Goal: Task Accomplishment & Management: Complete application form

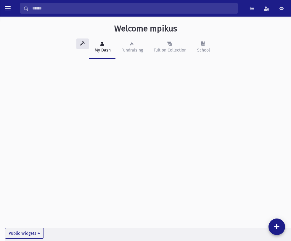
drag, startPoint x: 25, startPoint y: 114, endPoint x: 20, endPoint y: 126, distance: 12.6
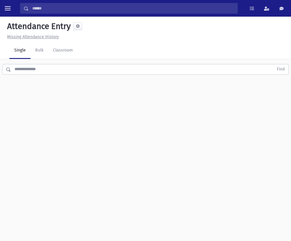
click at [111, 74] on div "Find" at bounding box center [145, 68] width 291 height 18
click at [111, 74] on input "text" at bounding box center [142, 69] width 263 height 11
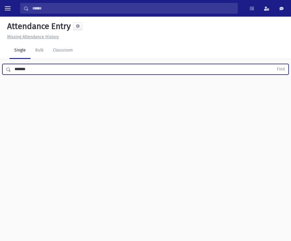
click at [273, 64] on button "Find" at bounding box center [280, 69] width 15 height 10
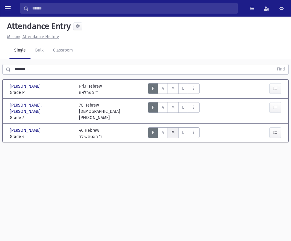
click at [0, 0] on span "Late in the morn" at bounding box center [0, 0] width 0 height 0
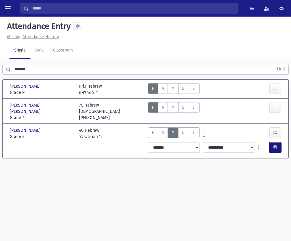
click at [273, 153] on button "button" at bounding box center [276, 147] width 12 height 11
drag, startPoint x: 118, startPoint y: 69, endPoint x: -65, endPoint y: 85, distance: 183.7
click at [0, 85] on html "Search Results All Accounts My Accounts Opportunities Students" at bounding box center [145, 120] width 291 height 241
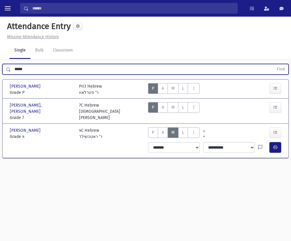
click at [273, 64] on button "Find" at bounding box center [280, 69] width 15 height 10
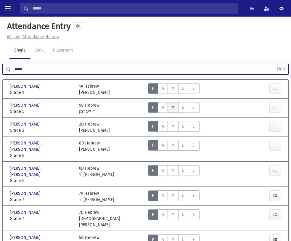
click at [0, 0] on span "Late in the morn" at bounding box center [0, 0] width 0 height 0
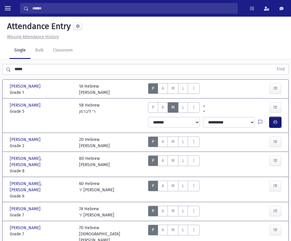
click at [276, 121] on icon "button" at bounding box center [275, 122] width 4 height 5
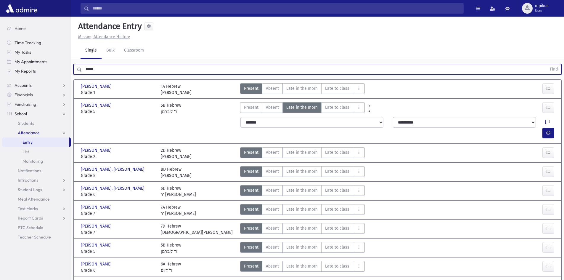
drag, startPoint x: 107, startPoint y: 67, endPoint x: 0, endPoint y: 86, distance: 108.9
click at [0, 68] on div "Search Results All Accounts" at bounding box center [282, 158] width 564 height 317
click at [291, 64] on button "Find" at bounding box center [554, 69] width 15 height 10
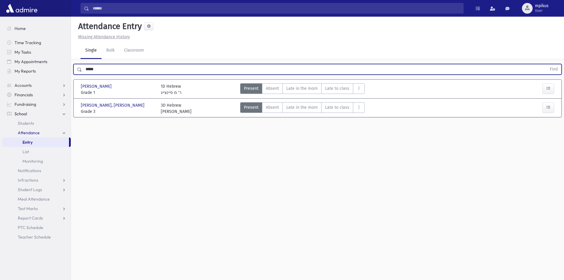
drag, startPoint x: 117, startPoint y: 69, endPoint x: 0, endPoint y: 120, distance: 127.2
click at [0, 98] on div "Search Results All Accounts" at bounding box center [282, 146] width 564 height 293
click at [291, 64] on button "Find" at bounding box center [554, 69] width 15 height 10
click at [291, 109] on span "Late in the morn" at bounding box center [301, 107] width 31 height 6
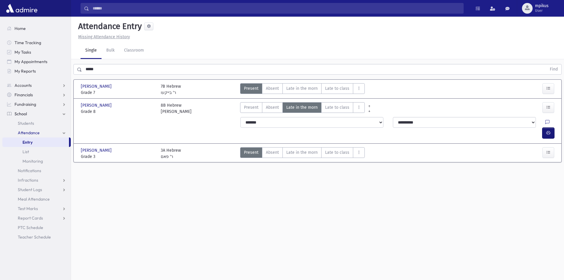
click at [291, 130] on icon "button" at bounding box center [549, 132] width 4 height 5
click at [92, 53] on div "Attendance Entry Missing Attendance History Single Bulk Classroom ***** Find [P…" at bounding box center [317, 148] width 493 height 263
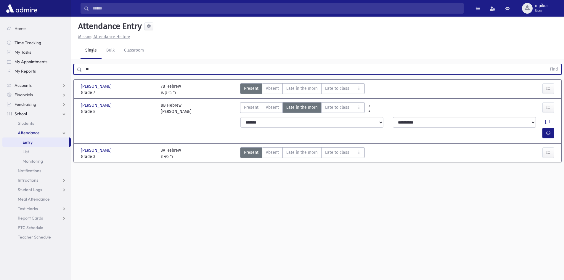
type input "*"
click at [291, 64] on button "Find" at bounding box center [554, 69] width 15 height 10
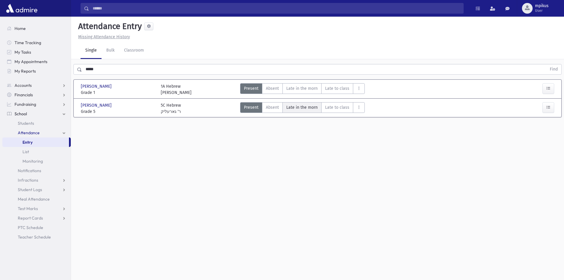
drag, startPoint x: 299, startPoint y: 114, endPoint x: 307, endPoint y: 112, distance: 8.4
click at [291, 113] on div "Present P Absent A Late in the morn M Late to class L Absent Lunch AL AM" at bounding box center [302, 108] width 125 height 12
drag, startPoint x: 307, startPoint y: 112, endPoint x: 368, endPoint y: 101, distance: 61.8
click at [291, 111] on morn"] "Late in the morn M" at bounding box center [302, 107] width 39 height 11
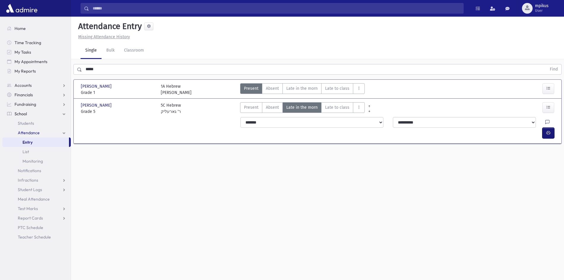
click at [291, 128] on button "button" at bounding box center [549, 133] width 12 height 11
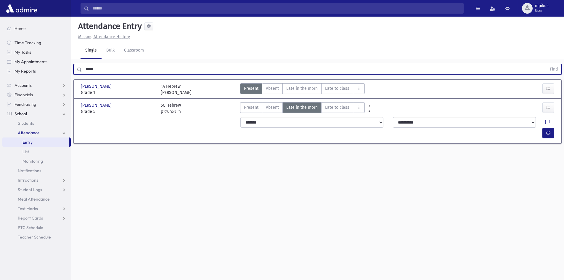
drag, startPoint x: 105, startPoint y: 73, endPoint x: 0, endPoint y: 34, distance: 111.6
click at [24, 60] on div "Search Results All Accounts" at bounding box center [282, 146] width 564 height 293
click at [291, 64] on button "Find" at bounding box center [554, 69] width 15 height 10
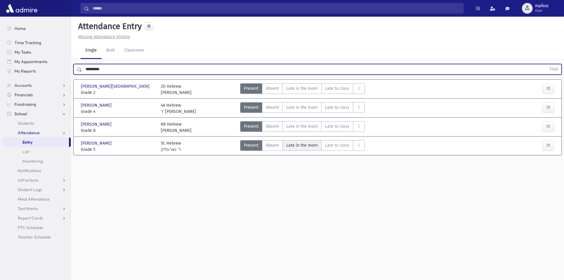
click at [291, 146] on span "Late in the morn" at bounding box center [301, 145] width 31 height 6
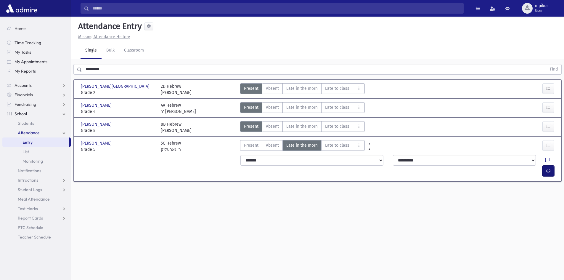
click at [291, 166] on button "button" at bounding box center [549, 171] width 12 height 11
drag, startPoint x: 110, startPoint y: 76, endPoint x: 0, endPoint y: 92, distance: 111.6
click at [0, 95] on div "Search Results All Accounts" at bounding box center [282, 146] width 564 height 293
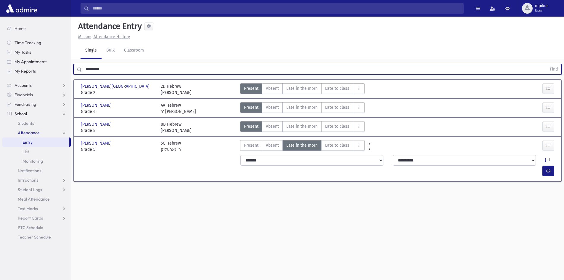
drag, startPoint x: 198, startPoint y: 69, endPoint x: 190, endPoint y: 67, distance: 7.6
click at [195, 68] on input "*********" at bounding box center [314, 69] width 465 height 11
drag, startPoint x: 190, startPoint y: 67, endPoint x: 20, endPoint y: 37, distance: 171.7
click at [20, 37] on div "Search Results All Accounts" at bounding box center [282, 146] width 564 height 293
click at [291, 64] on button "Find" at bounding box center [554, 69] width 15 height 10
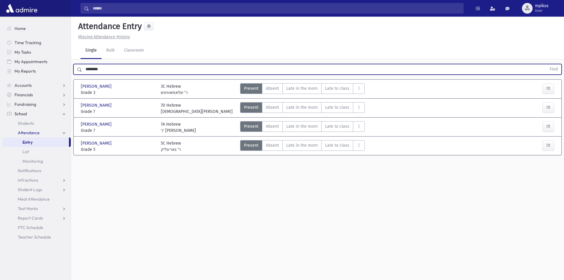
click at [291, 151] on div "Present P Absent A Late in the morn M Late to class L Absent Lunch AL AM" at bounding box center [302, 146] width 125 height 12
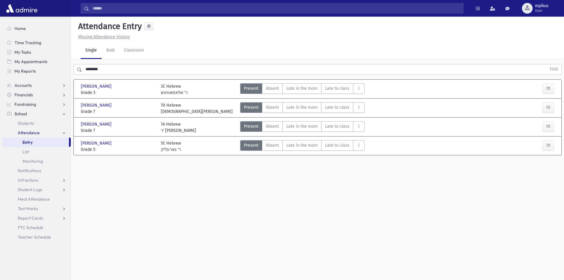
drag, startPoint x: 306, startPoint y: 140, endPoint x: 318, endPoint y: 151, distance: 15.7
click at [291, 140] on morn"] "Late in the morn M" at bounding box center [302, 145] width 39 height 11
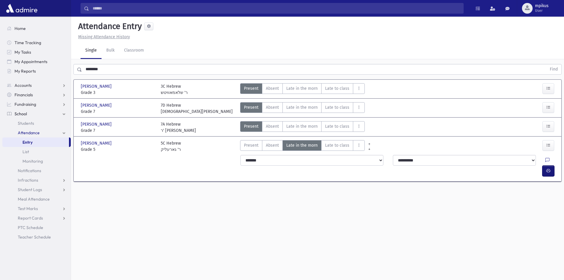
click at [291, 166] on button "button" at bounding box center [549, 171] width 12 height 11
click at [39, 73] on div "Search Results All Accounts" at bounding box center [282, 146] width 564 height 293
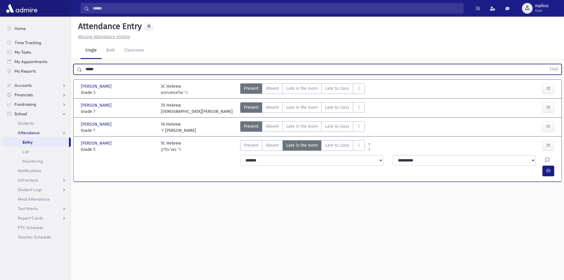
click at [291, 64] on button "Find" at bounding box center [554, 69] width 15 height 10
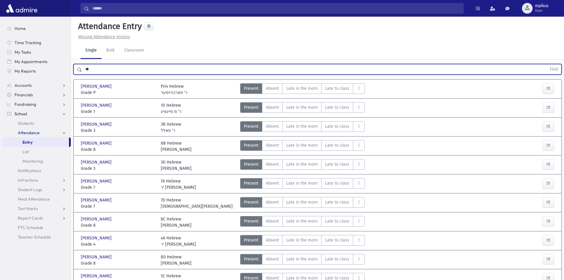
type input "*"
type input "**********"
click at [291, 64] on button "Find" at bounding box center [554, 69] width 15 height 10
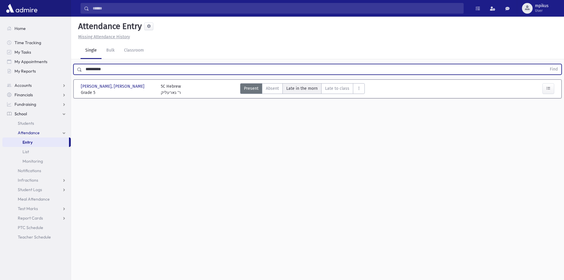
click at [291, 92] on morn"] "Late in the morn M" at bounding box center [302, 88] width 39 height 11
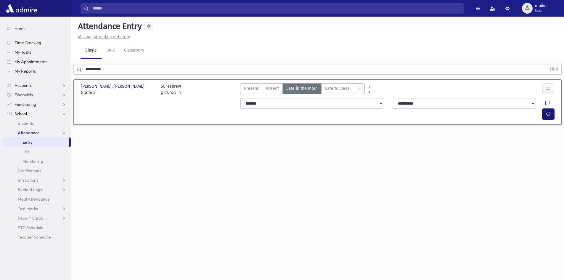
click at [291, 111] on icon "button" at bounding box center [549, 113] width 4 height 5
